Goal: Task Accomplishment & Management: Manage account settings

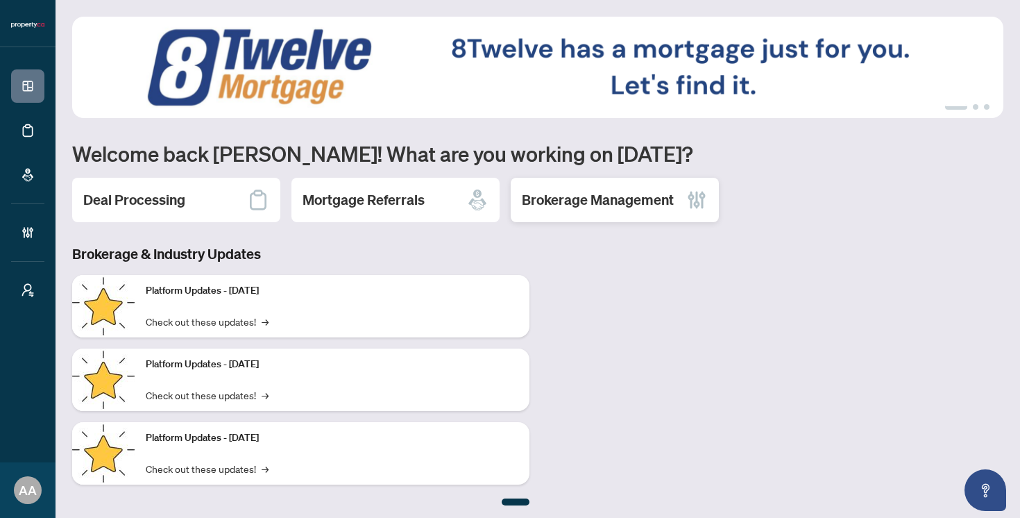
click at [615, 216] on div "Brokerage Management" at bounding box center [615, 200] width 208 height 44
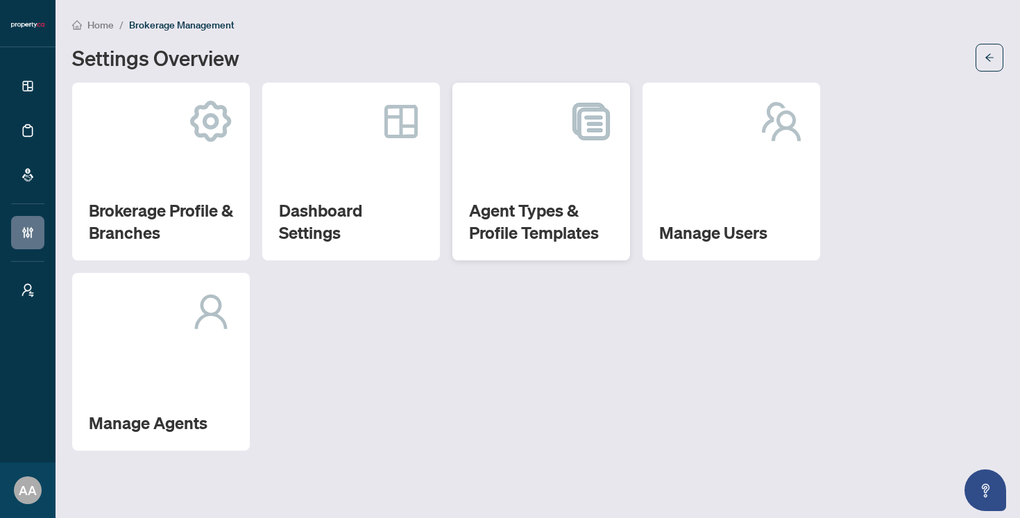
click at [557, 201] on h2 "Agent Types & Profile Templates" at bounding box center [541, 221] width 144 height 44
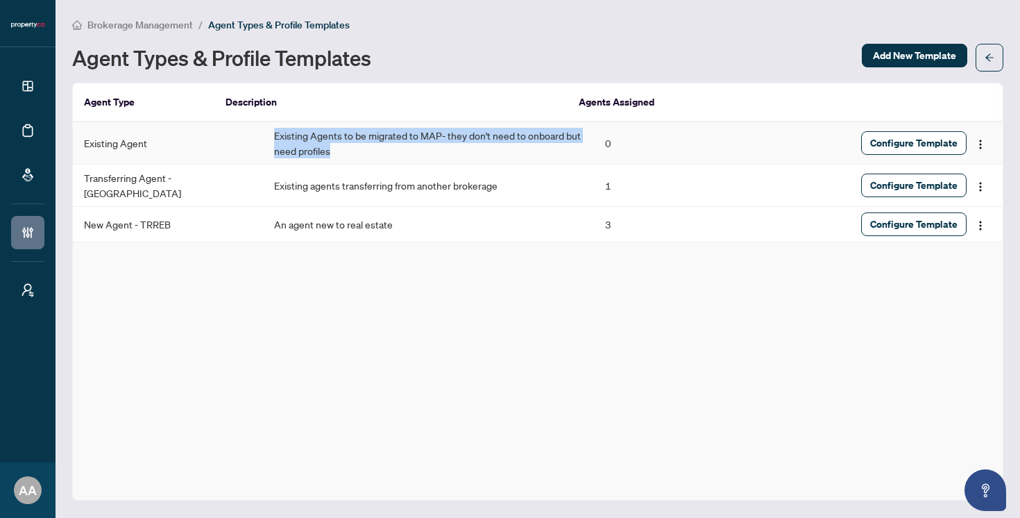
drag, startPoint x: 263, startPoint y: 153, endPoint x: 224, endPoint y: 134, distance: 43.2
click at [263, 134] on td "Existing Agents to be migrated to MAP- they don't need to onboard but need prof…" at bounding box center [428, 143] width 331 height 42
copy td "Existing Agents to be migrated to MAP- they don't need to onboard but need prof…"
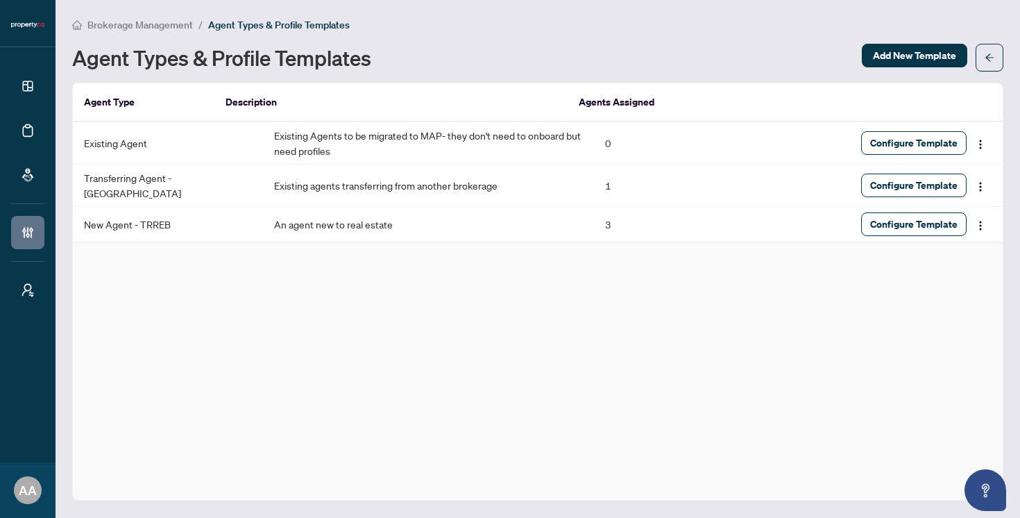
click at [759, 76] on div "Brokerage Management / Agent Types & Profile Templates Agent Types & Profile Te…" at bounding box center [537, 259] width 931 height 484
click at [904, 139] on span "Configure Template" at bounding box center [913, 143] width 87 height 22
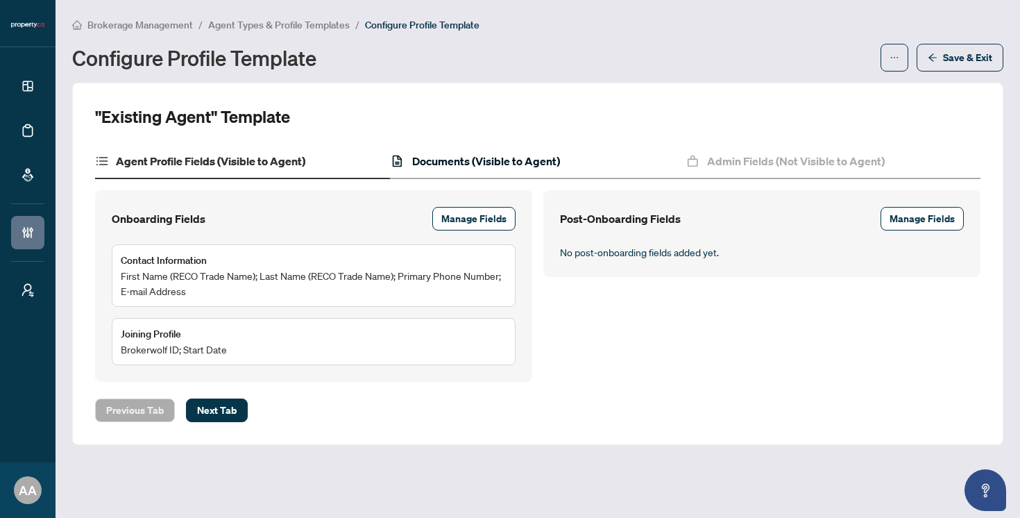
click at [471, 160] on h4 "Documents (Visible to Agent)" at bounding box center [486, 161] width 148 height 17
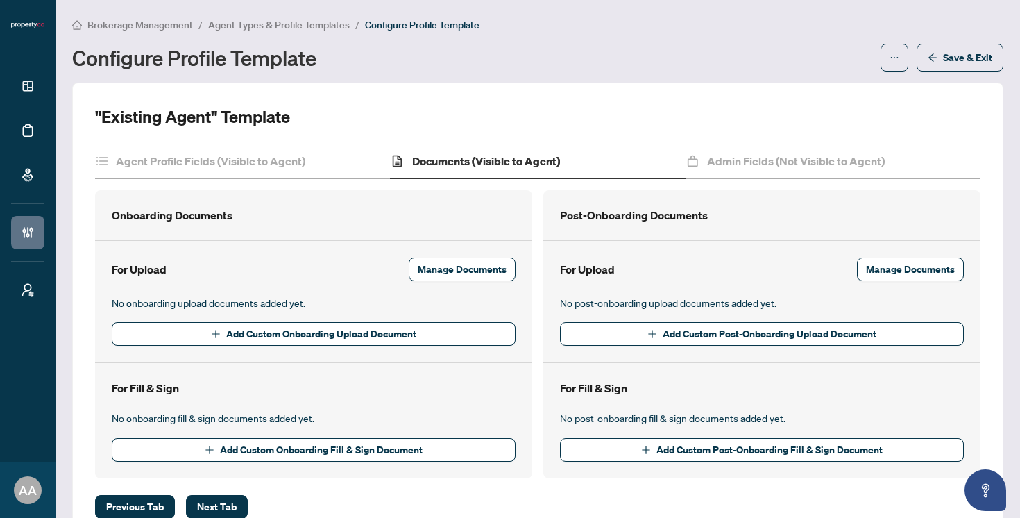
scroll to position [40, 0]
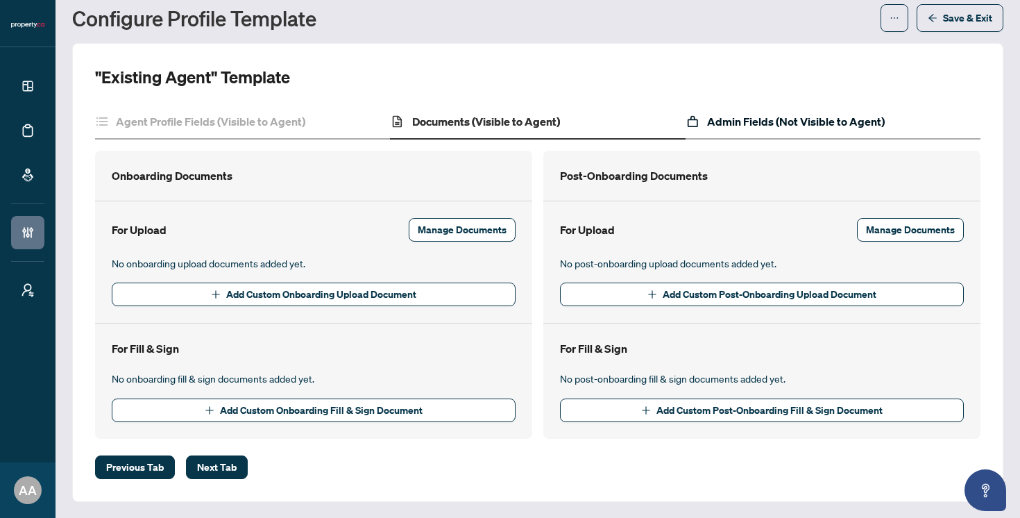
click at [823, 121] on h4 "Admin Fields (Not Visible to Agent)" at bounding box center [796, 121] width 178 height 17
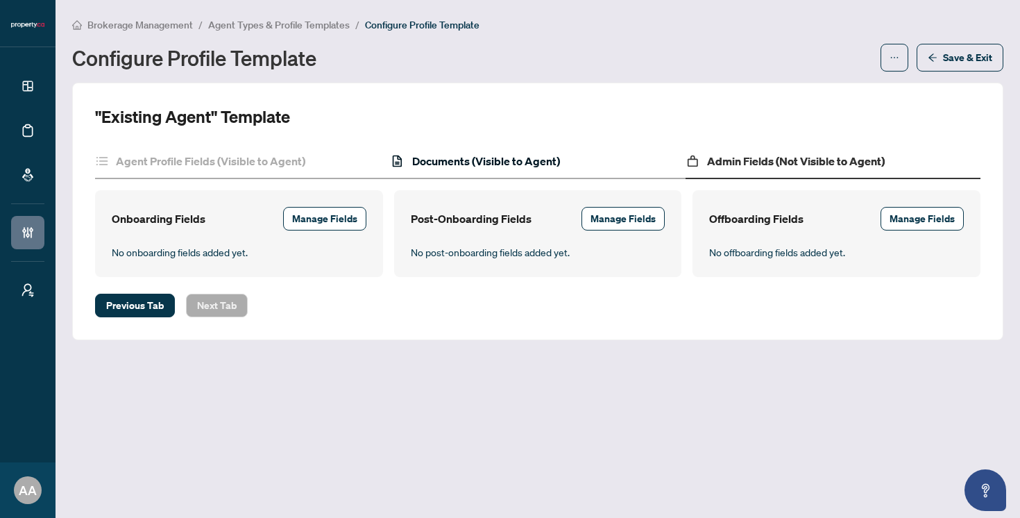
click at [495, 155] on h4 "Documents (Visible to Agent)" at bounding box center [486, 161] width 148 height 17
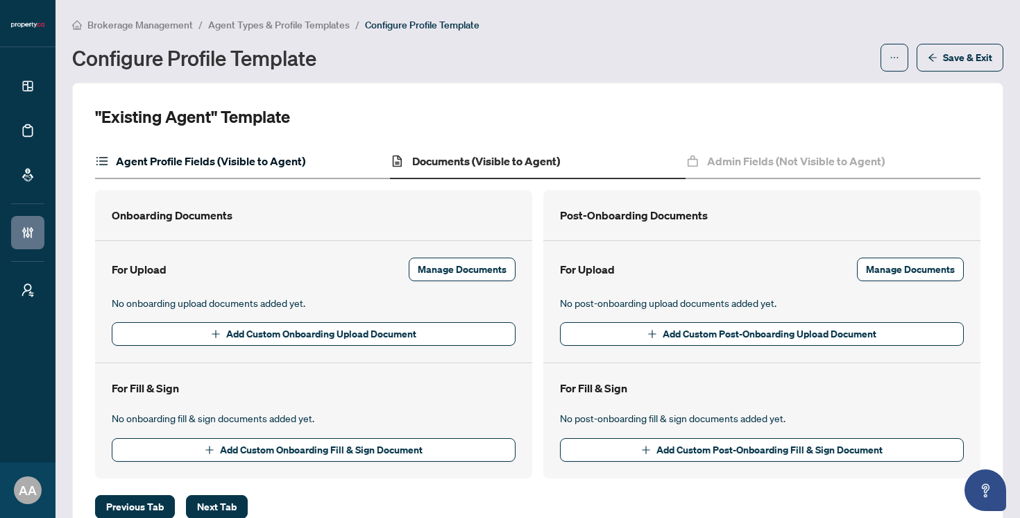
click at [263, 165] on h4 "Agent Profile Fields (Visible to Agent)" at bounding box center [210, 161] width 189 height 17
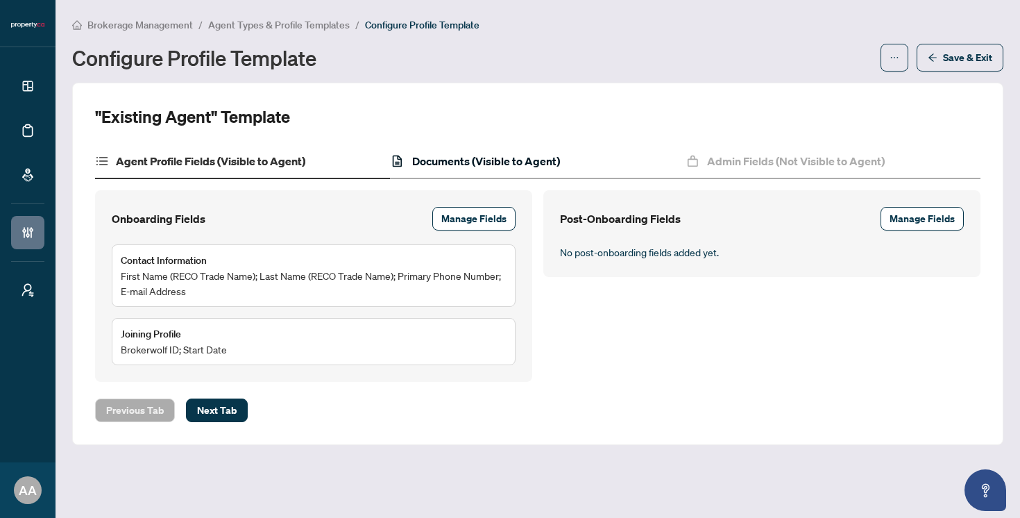
click at [434, 160] on h4 "Documents (Visible to Agent)" at bounding box center [486, 161] width 148 height 17
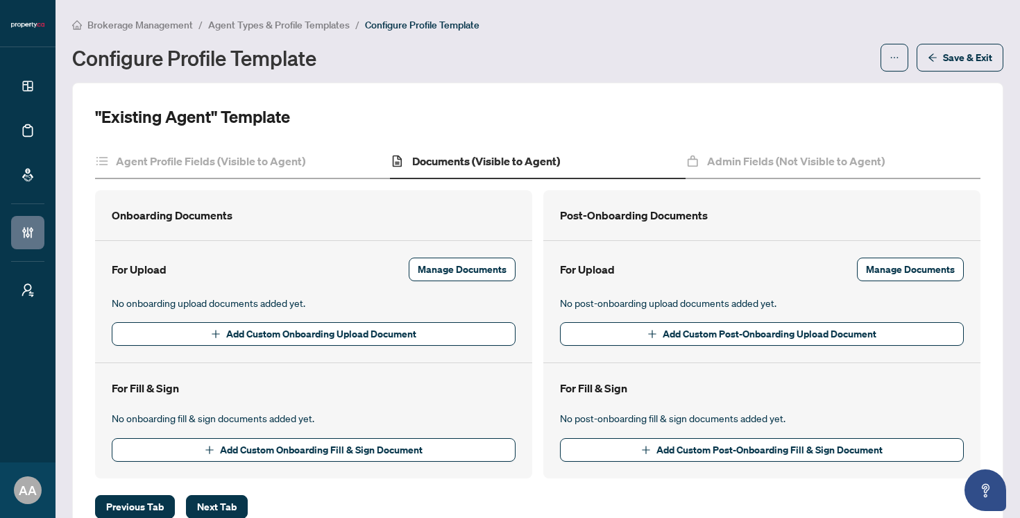
scroll to position [40, 0]
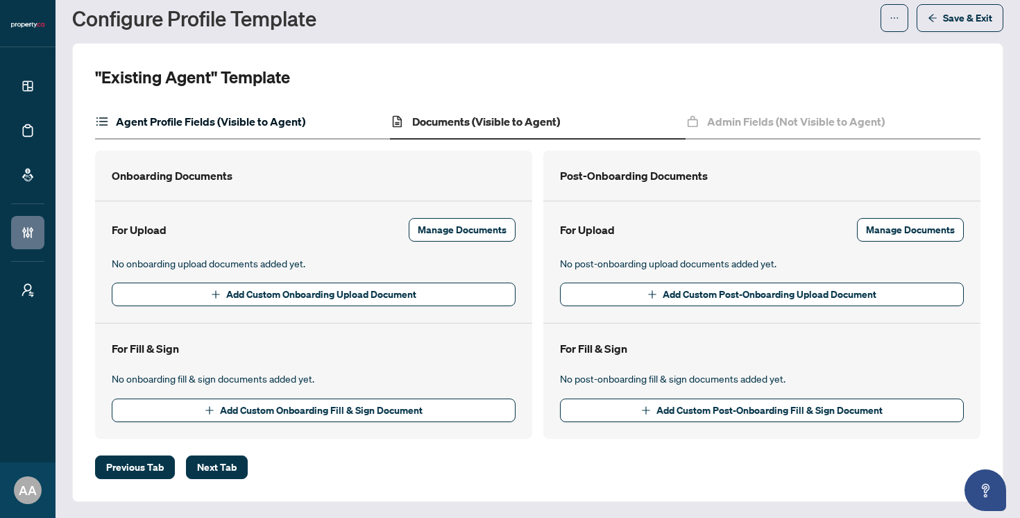
click at [212, 123] on h4 "Agent Profile Fields (Visible to Agent)" at bounding box center [210, 121] width 189 height 17
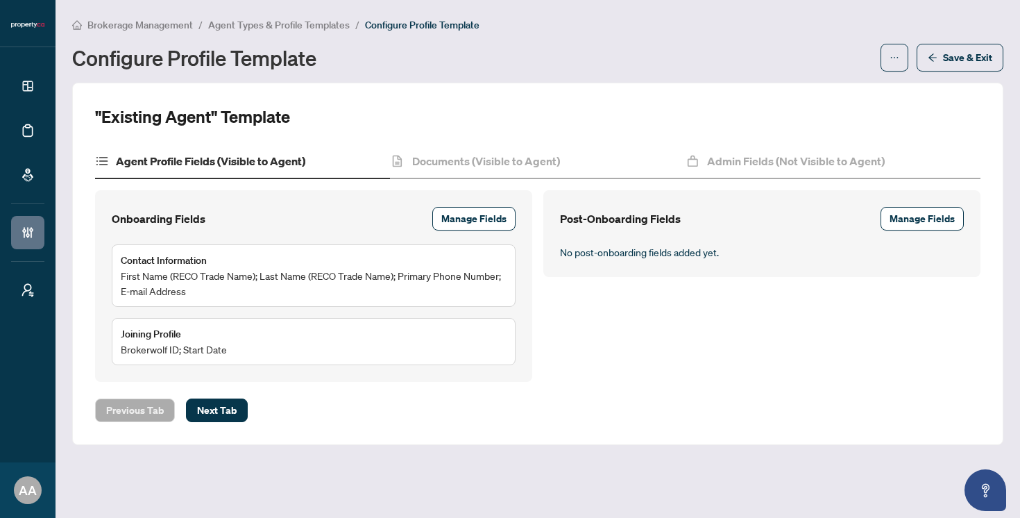
click at [326, 31] on li "Agent Types & Profile Templates" at bounding box center [279, 25] width 142 height 16
click at [326, 28] on span "Agent Types & Profile Templates" at bounding box center [279, 25] width 142 height 12
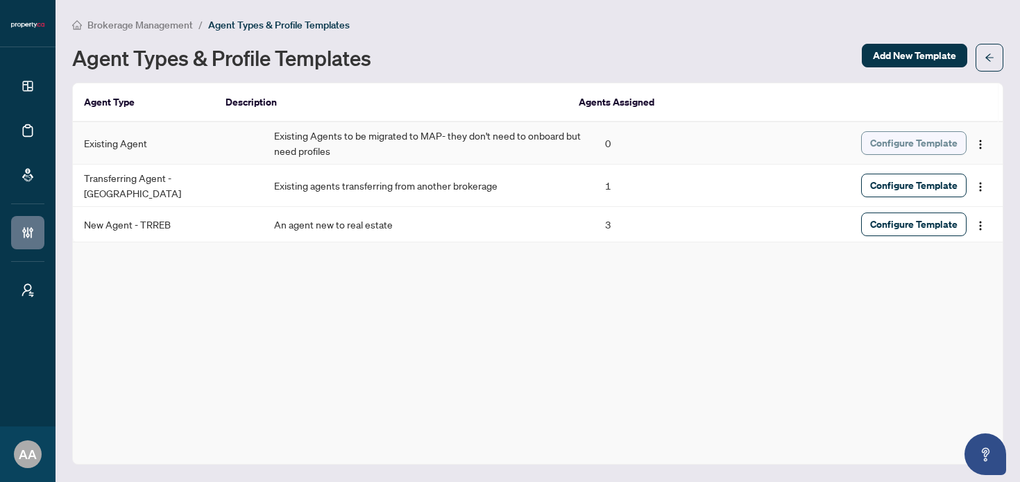
click at [926, 142] on span "Configure Template" at bounding box center [913, 143] width 87 height 22
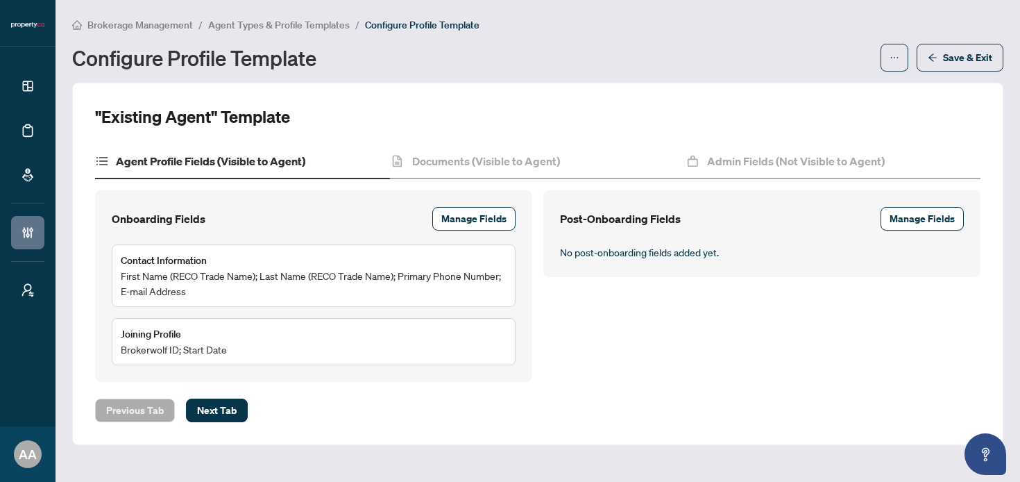
click at [303, 22] on span "Agent Types & Profile Templates" at bounding box center [279, 25] width 142 height 12
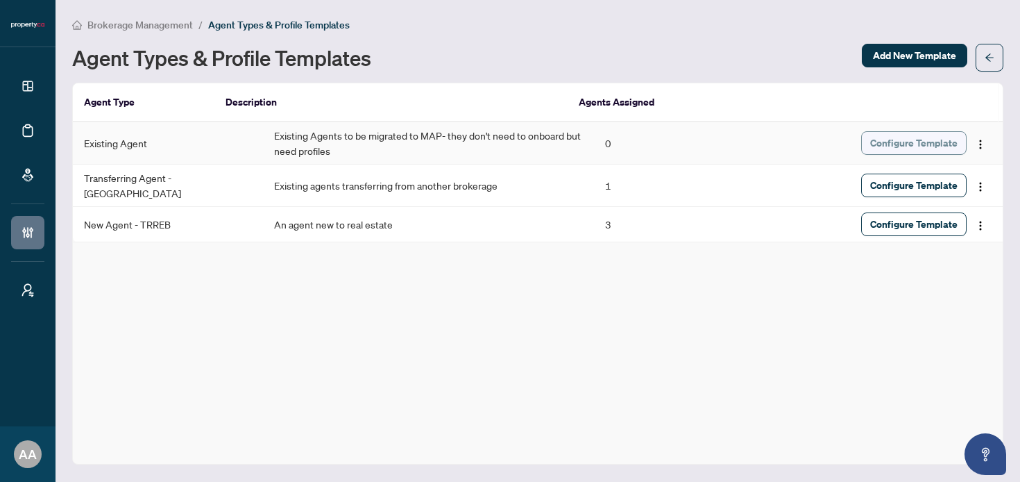
click at [918, 140] on span "Configure Template" at bounding box center [913, 143] width 87 height 22
